Goal: Navigation & Orientation: Find specific page/section

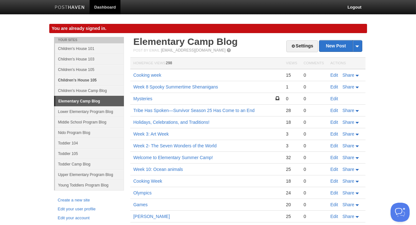
click at [87, 84] on link "Children's House 105" at bounding box center [89, 80] width 69 height 10
click at [90, 81] on link "Children's House 105" at bounding box center [89, 80] width 69 height 10
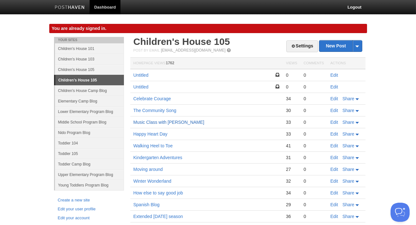
scroll to position [102, 0]
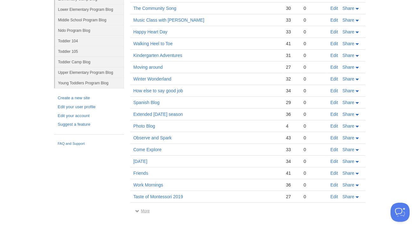
click at [142, 210] on link "More" at bounding box center [142, 210] width 15 height 4
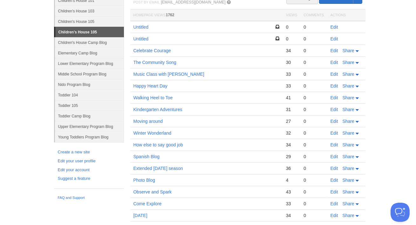
scroll to position [48, 0]
click at [87, 11] on link "Children's House 103" at bounding box center [89, 11] width 69 height 10
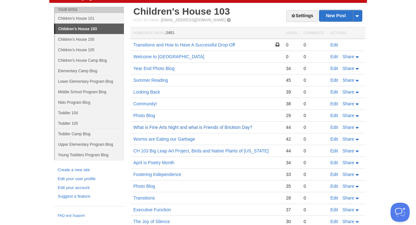
scroll to position [102, 0]
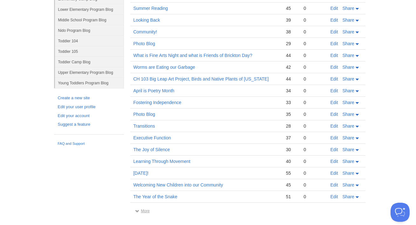
click at [146, 209] on link "More" at bounding box center [142, 210] width 15 height 4
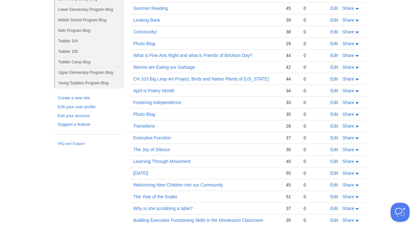
scroll to position [336, 0]
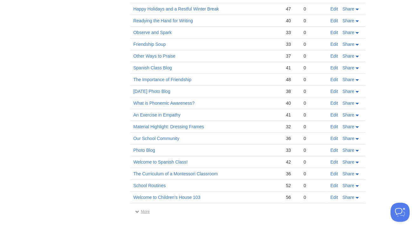
click at [140, 211] on link "More" at bounding box center [142, 211] width 15 height 4
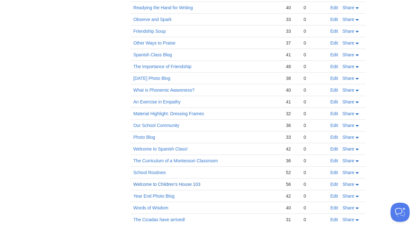
scroll to position [571, 0]
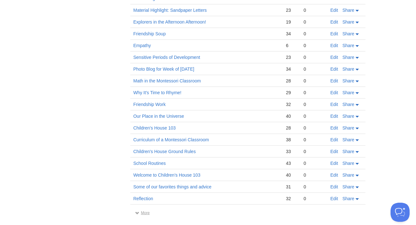
click at [146, 210] on link "More" at bounding box center [142, 212] width 15 height 4
click at [141, 210] on link "More" at bounding box center [142, 212] width 15 height 4
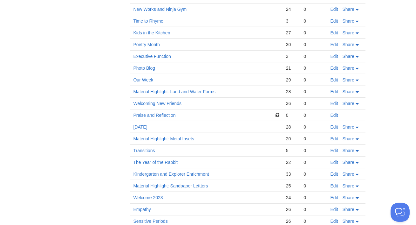
scroll to position [1274, 0]
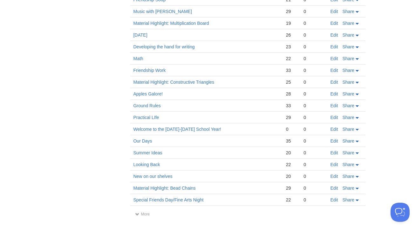
click at [145, 212] on link "More" at bounding box center [142, 214] width 15 height 4
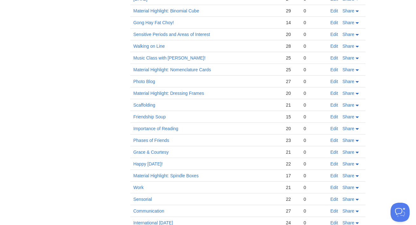
scroll to position [1977, 0]
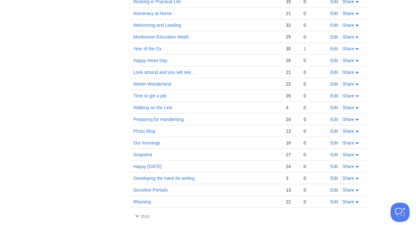
click at [145, 213] on link "More" at bounding box center [142, 215] width 15 height 4
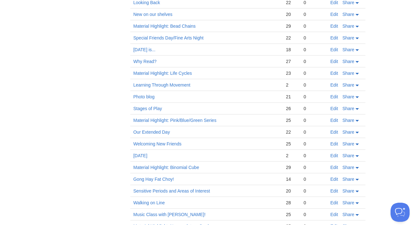
scroll to position [1449, 0]
